Goal: Transaction & Acquisition: Purchase product/service

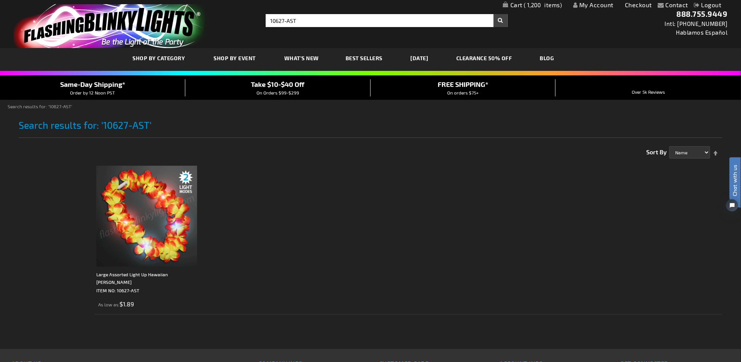
click at [161, 212] on img at bounding box center [146, 216] width 101 height 101
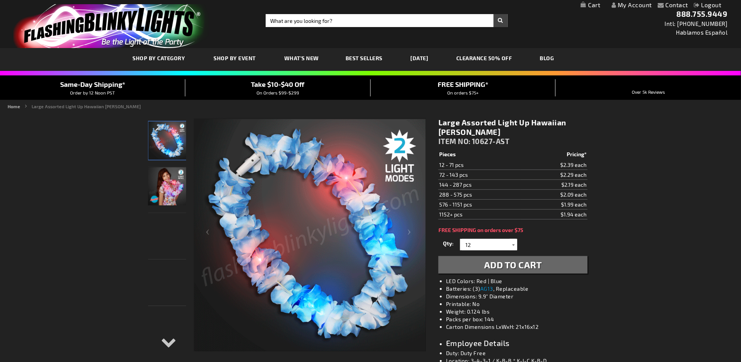
click at [512, 239] on div at bounding box center [514, 244] width 8 height 11
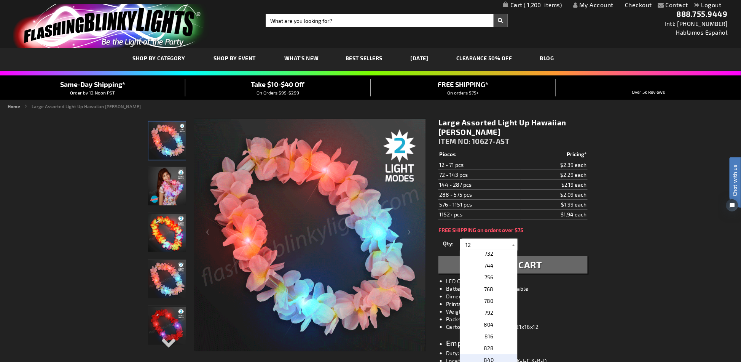
scroll to position [761, 0]
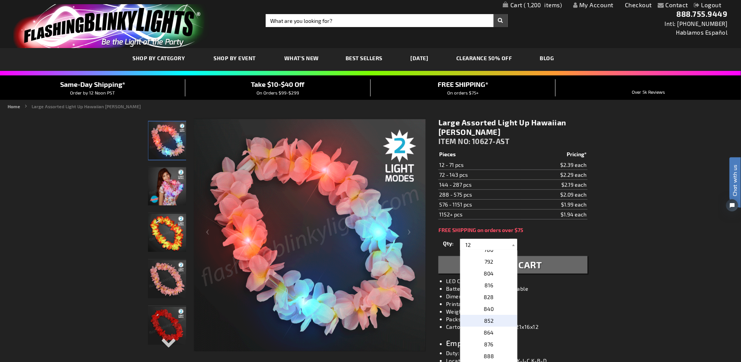
click at [489, 317] on span "852" at bounding box center [489, 320] width 10 height 6
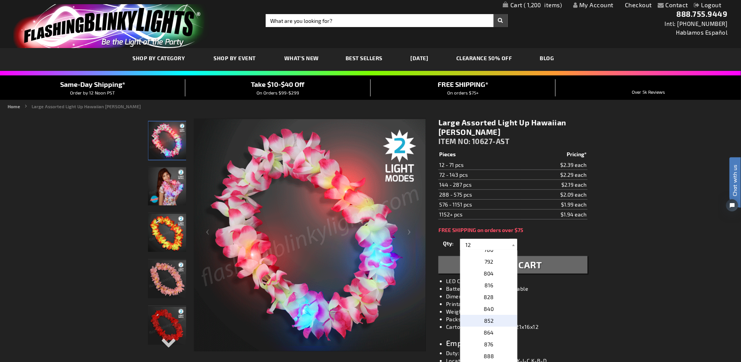
type input "852"
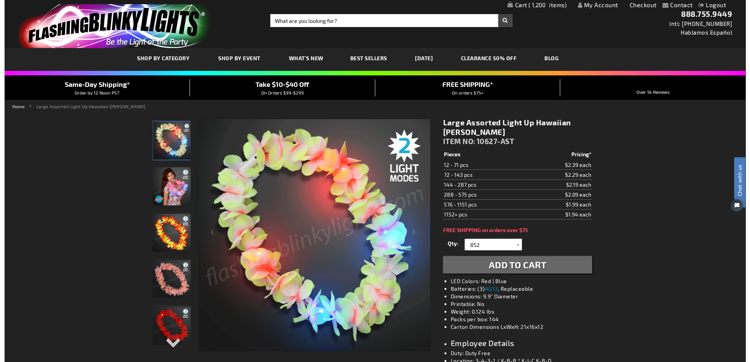
scroll to position [101, 0]
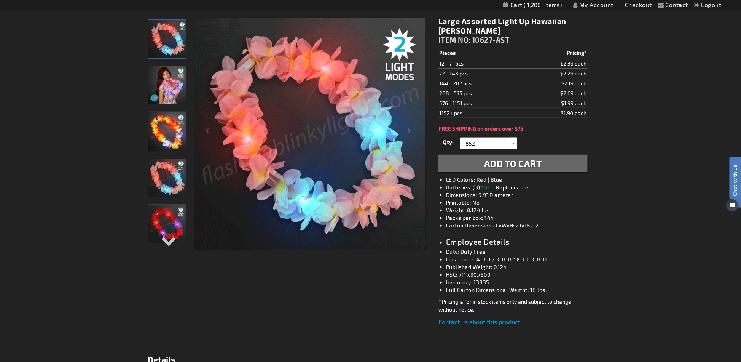
click at [494, 158] on span "Add to Cart" at bounding box center [513, 163] width 58 height 11
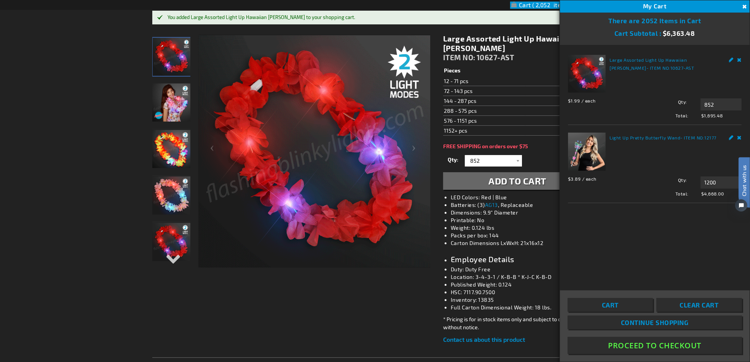
click at [740, 134] on html "Chat with us" at bounding box center [738, 180] width 23 height 133
click at [740, 136] on html "Chat with us" at bounding box center [738, 180] width 23 height 133
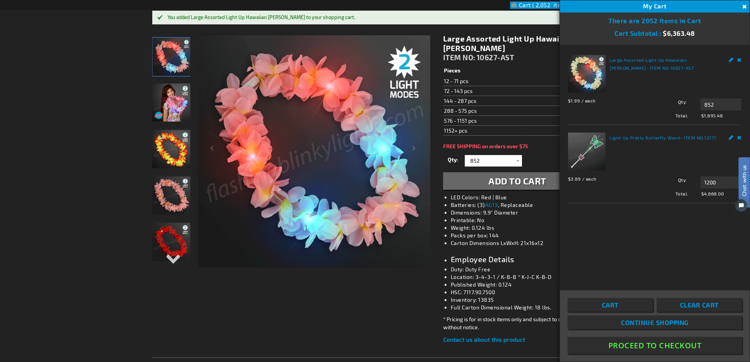
click at [738, 136] on html "Chat with us" at bounding box center [738, 180] width 23 height 133
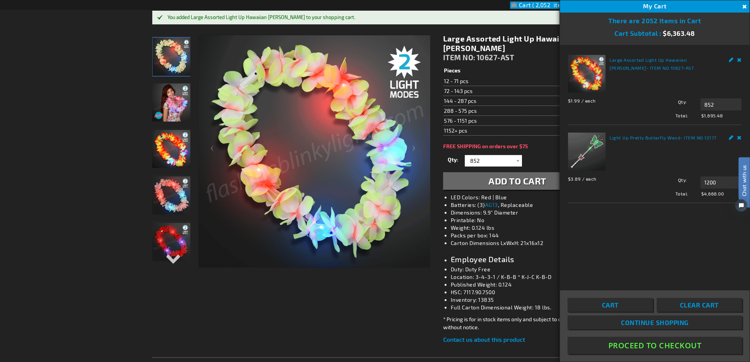
drag, startPoint x: 730, startPoint y: 115, endPoint x: 1426, endPoint y: 229, distance: 705.1
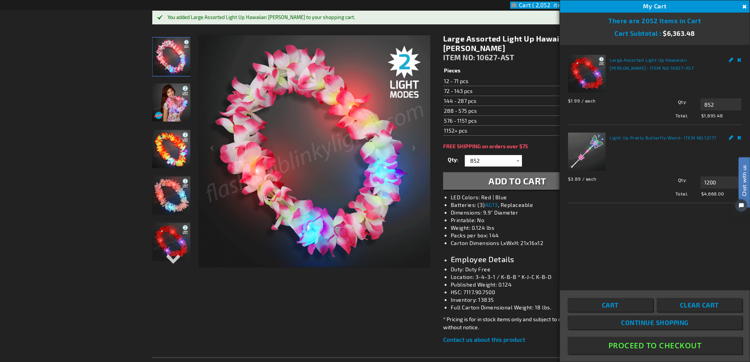
click at [727, 115] on html "Chat with us" at bounding box center [738, 180] width 23 height 133
